Goal: Information Seeking & Learning: Learn about a topic

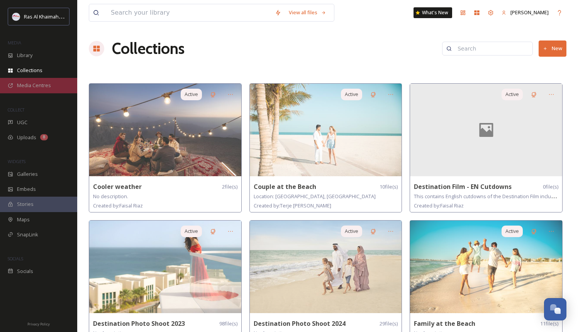
click at [47, 84] on span "Media Centres" at bounding box center [34, 85] width 34 height 7
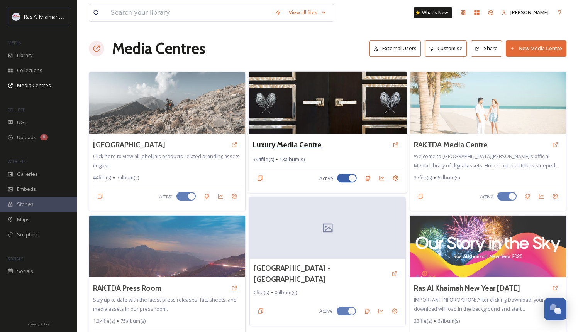
click at [288, 149] on h3 "Luxury Media Centre" at bounding box center [287, 144] width 69 height 11
click at [286, 108] on img at bounding box center [327, 102] width 157 height 63
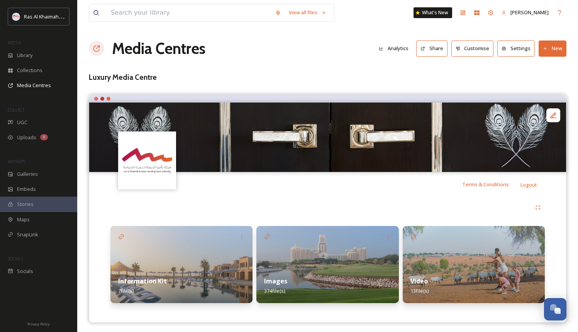
click at [427, 272] on div "Video 13 file(s)" at bounding box center [473, 286] width 142 height 34
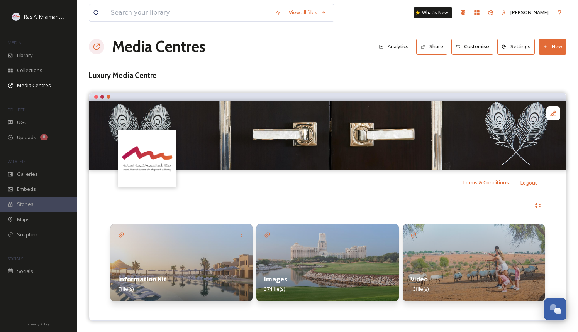
scroll to position [2, 0]
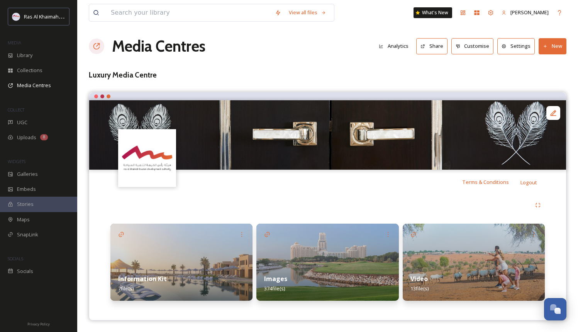
click at [319, 247] on img at bounding box center [327, 262] width 142 height 77
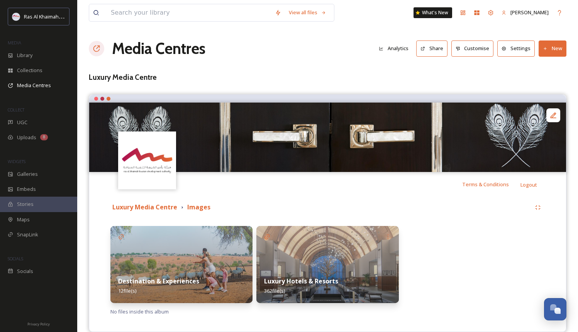
click at [184, 257] on img at bounding box center [181, 264] width 142 height 77
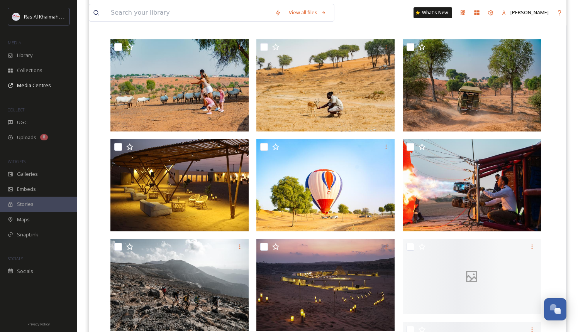
scroll to position [194, 0]
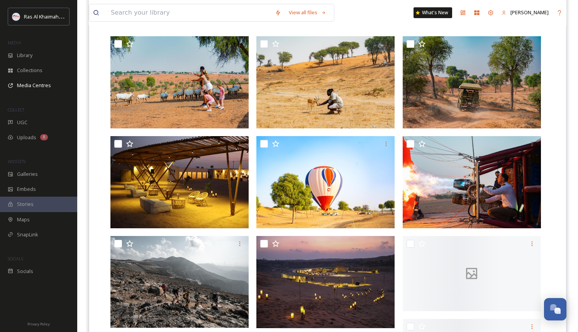
click at [563, 123] on div "Luxury Media Centre Images Destination & Experiences You've reached the end" at bounding box center [327, 281] width 476 height 557
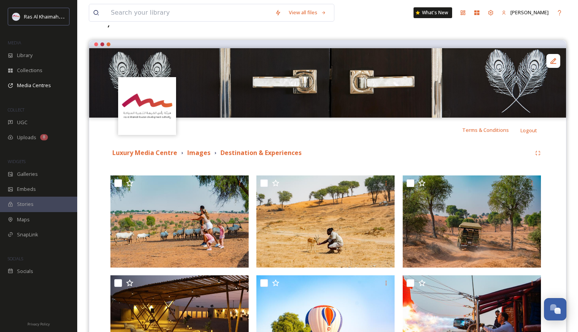
scroll to position [51, 0]
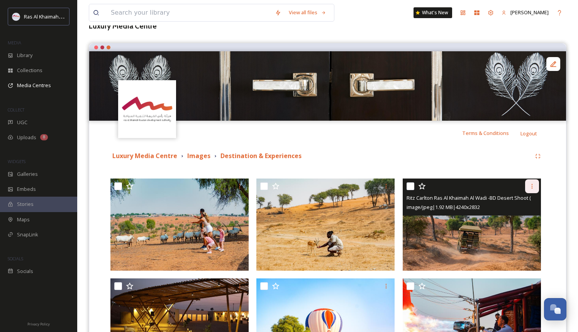
click at [532, 187] on icon at bounding box center [532, 186] width 6 height 6
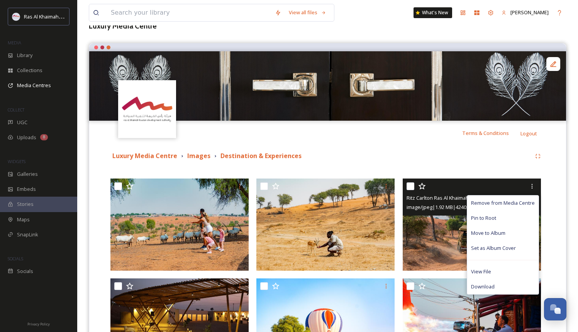
click at [429, 222] on img at bounding box center [471, 225] width 138 height 92
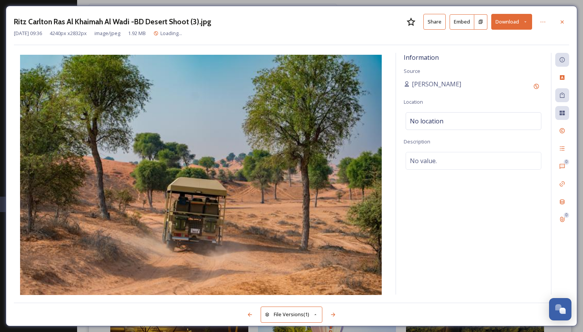
click at [434, 22] on button "Share" at bounding box center [435, 22] width 22 height 16
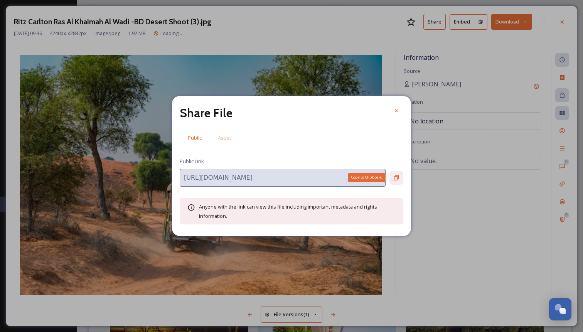
click at [397, 177] on icon at bounding box center [396, 177] width 5 height 5
click at [398, 105] on div at bounding box center [397, 111] width 14 height 14
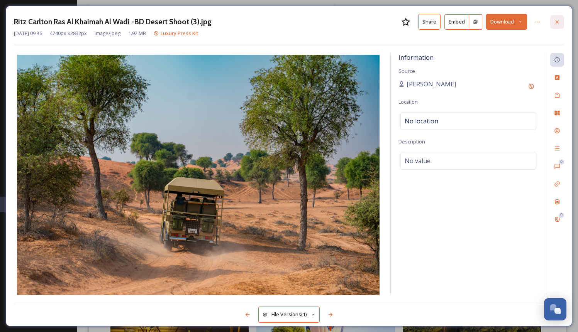
click at [559, 20] on icon at bounding box center [557, 22] width 6 height 6
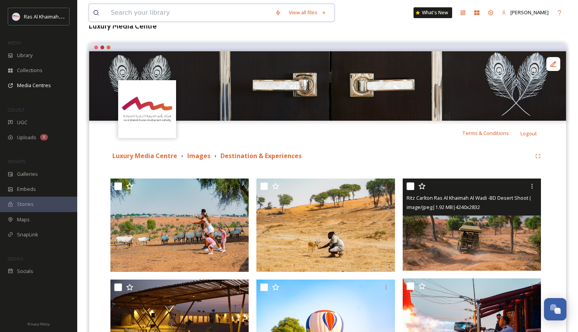
click at [133, 15] on input at bounding box center [189, 12] width 164 height 17
type input "k"
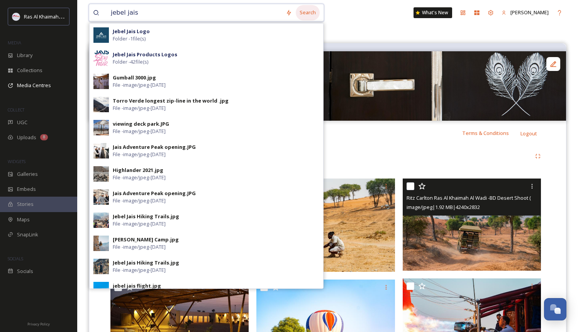
type input "jebel jais"
click at [318, 12] on div "Search" at bounding box center [308, 12] width 24 height 15
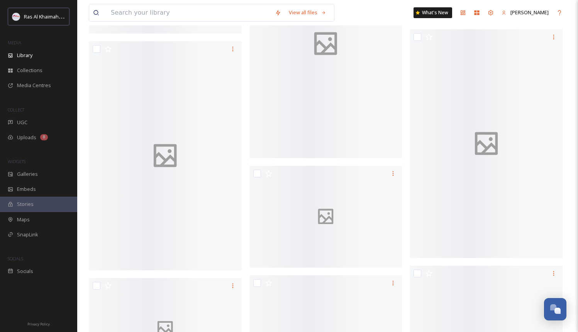
scroll to position [3611, 0]
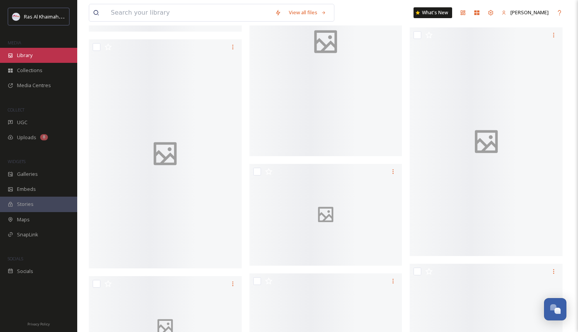
click at [31, 56] on span "Library" at bounding box center [24, 55] width 15 height 7
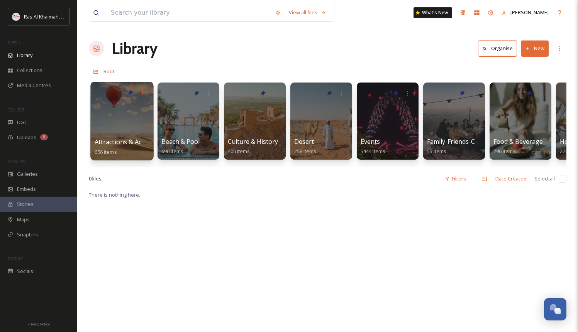
click at [121, 145] on span "Attractions & Activities" at bounding box center [128, 142] width 66 height 8
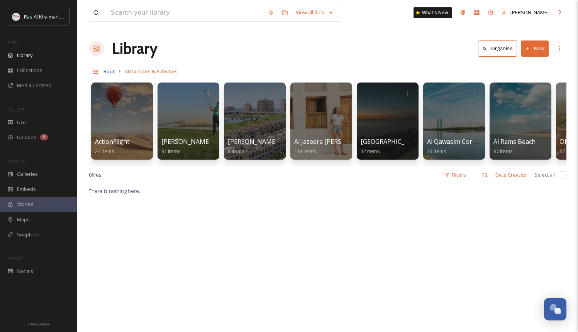
click at [111, 71] on span "Root" at bounding box center [108, 71] width 11 height 7
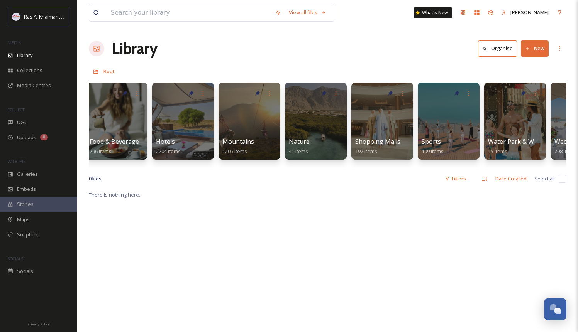
scroll to position [0, 404]
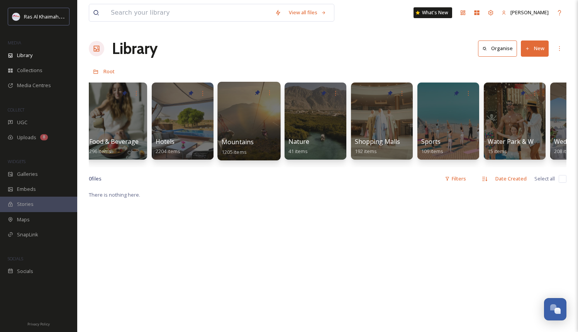
click at [235, 114] on div at bounding box center [248, 121] width 63 height 79
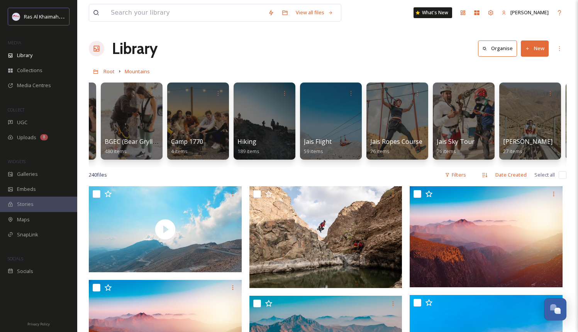
scroll to position [0, 56]
click at [281, 138] on div "Hiking 189 items" at bounding box center [264, 146] width 55 height 19
click at [272, 128] on div at bounding box center [264, 121] width 63 height 79
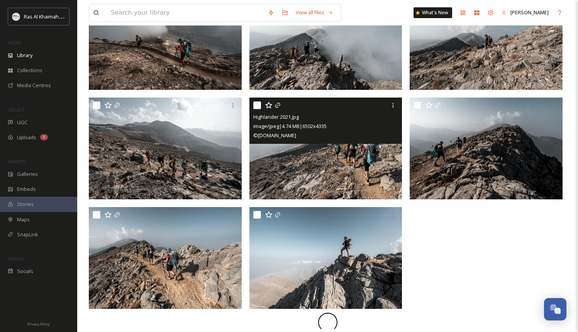
scroll to position [556, 0]
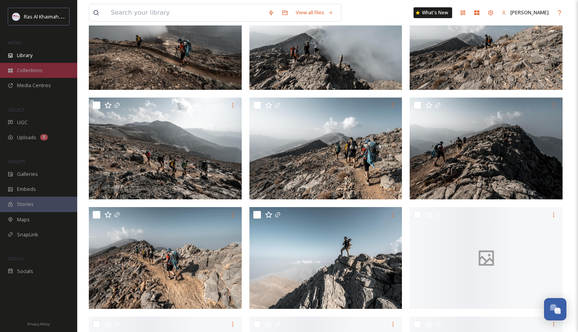
click at [51, 65] on div "Collections" at bounding box center [38, 70] width 77 height 15
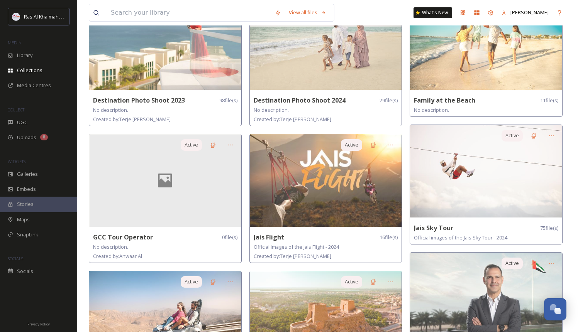
scroll to position [224, 0]
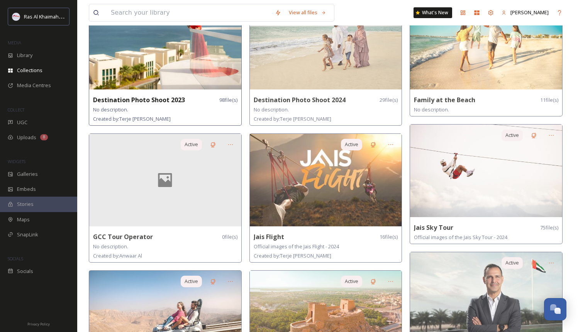
click at [179, 68] on img at bounding box center [165, 43] width 152 height 93
click at [180, 64] on img at bounding box center [165, 43] width 152 height 93
click at [151, 38] on img at bounding box center [165, 43] width 152 height 93
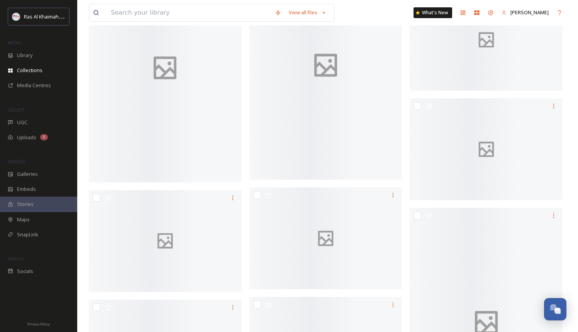
scroll to position [1101, 0]
